Goal: Navigation & Orientation: Find specific page/section

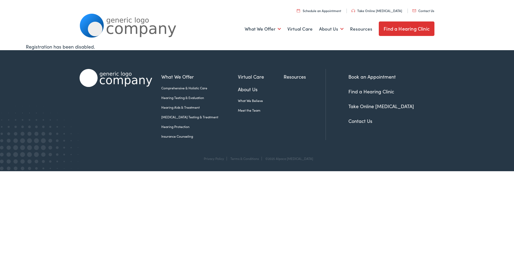
click at [182, 97] on link "Hearing Testing & Evaluation" at bounding box center [199, 97] width 77 height 5
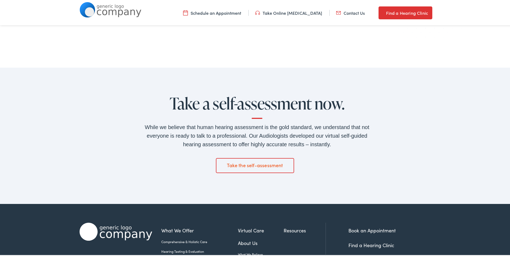
scroll to position [860, 0]
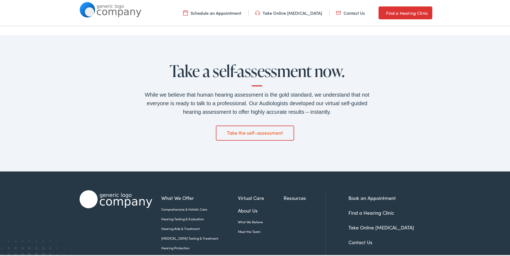
click at [238, 229] on link "Meet the Team" at bounding box center [261, 230] width 46 height 5
